Goal: Information Seeking & Learning: Learn about a topic

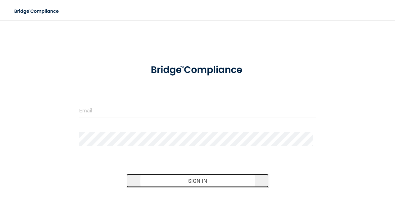
click at [206, 181] on button "Sign In" at bounding box center [197, 181] width 142 height 14
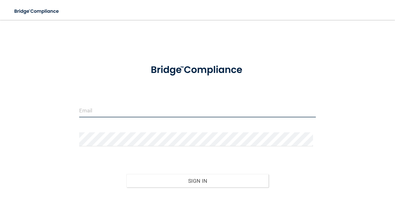
click at [129, 108] on input "email" at bounding box center [197, 110] width 237 height 14
type input "[EMAIL_ADDRESS][PERSON_NAME][DOMAIN_NAME]"
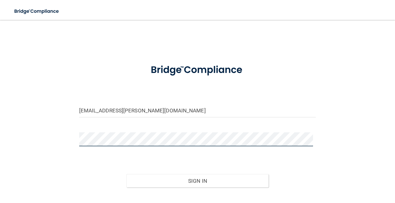
scroll to position [31, 0]
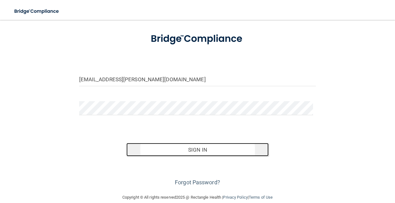
click at [204, 149] on button "Sign In" at bounding box center [197, 150] width 142 height 14
click at [193, 145] on button "Sign In" at bounding box center [197, 150] width 142 height 14
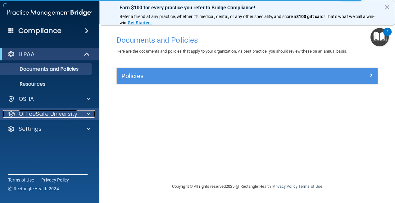
click at [88, 112] on span at bounding box center [89, 113] width 4 height 7
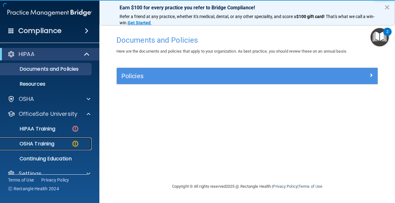
click at [49, 142] on p "OSHA Training" at bounding box center [29, 143] width 50 height 6
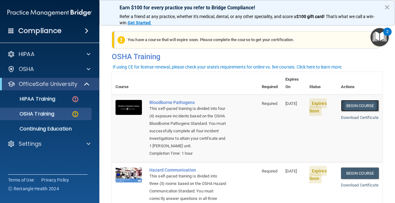
click at [364, 100] on link "Begin Course" at bounding box center [360, 105] width 38 height 11
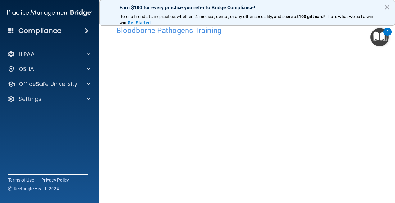
scroll to position [41, 0]
click at [388, 7] on button "×" at bounding box center [387, 7] width 6 height 10
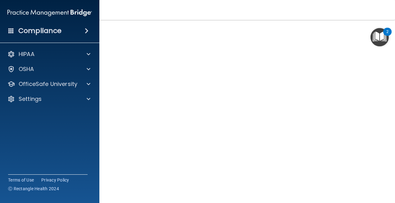
scroll to position [10, 0]
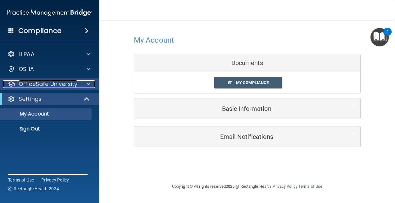
click at [87, 85] on span at bounding box center [89, 83] width 4 height 7
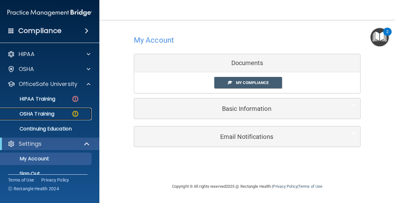
click at [59, 112] on div "OSHA Training" at bounding box center [46, 114] width 85 height 6
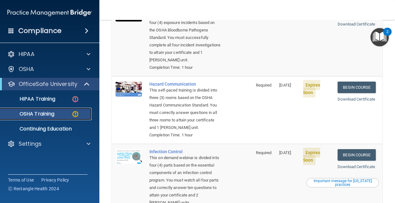
scroll to position [124, 0]
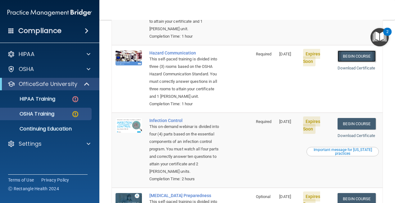
click at [355, 54] on link "Begin Course" at bounding box center [357, 55] width 38 height 11
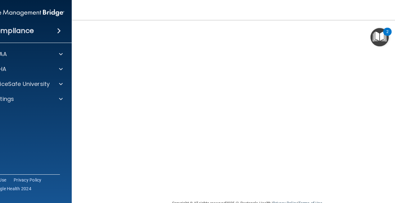
scroll to position [31, 0]
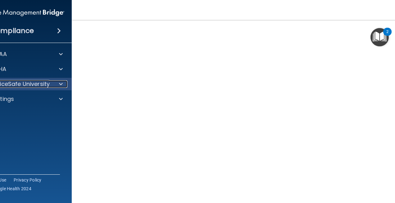
click at [54, 84] on div at bounding box center [60, 83] width 16 height 7
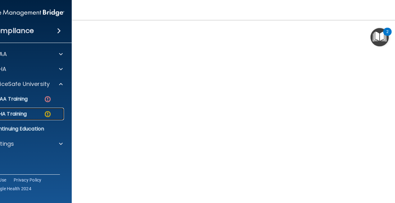
click at [35, 111] on div "OSHA Training" at bounding box center [18, 114] width 85 height 6
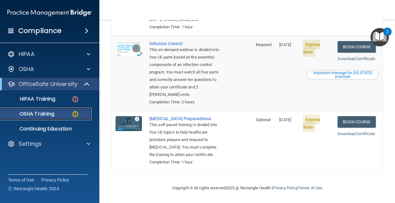
scroll to position [194, 0]
